Goal: Answer question/provide support

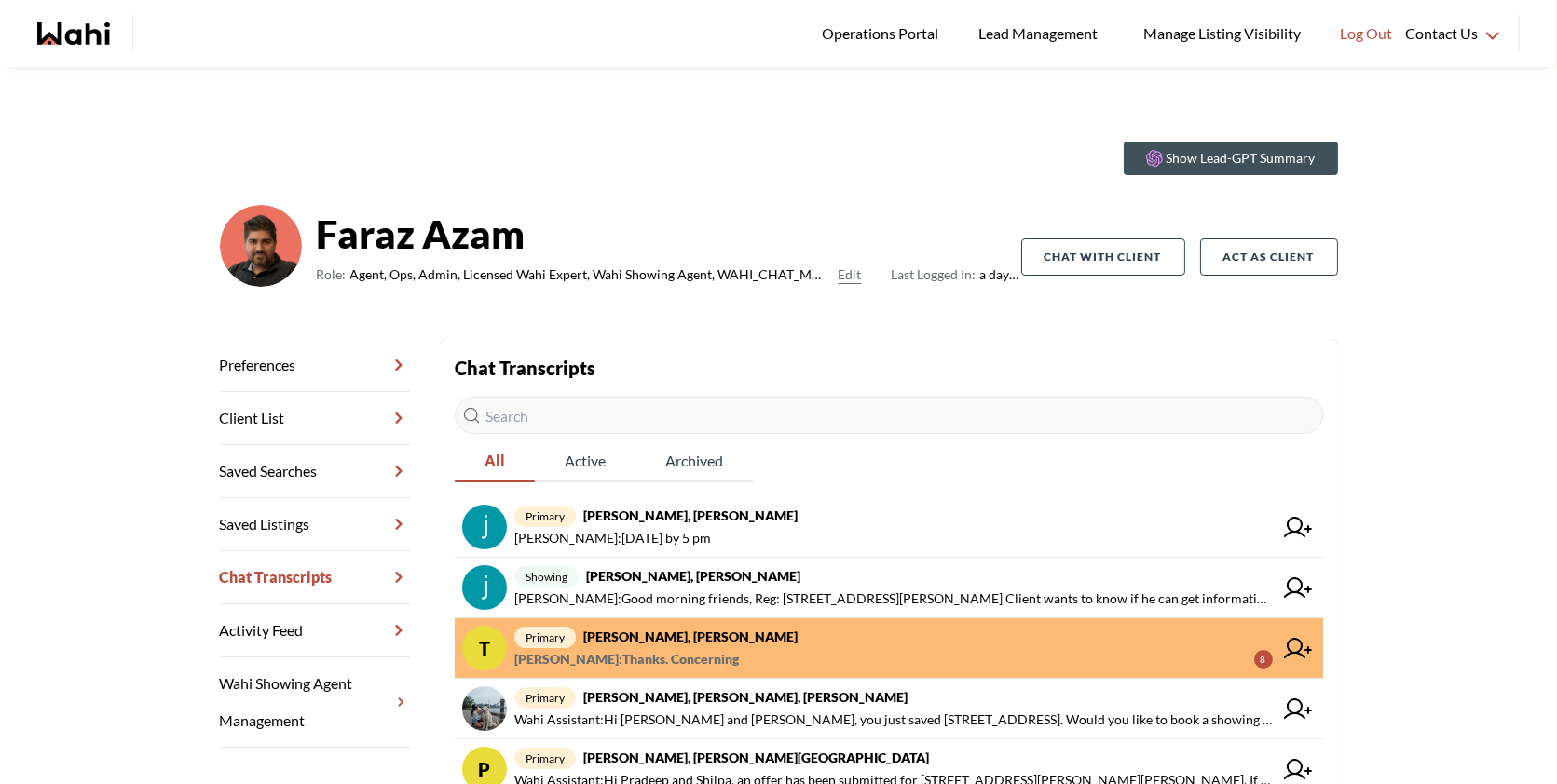
scroll to position [145, 0]
